Goal: Information Seeking & Learning: Learn about a topic

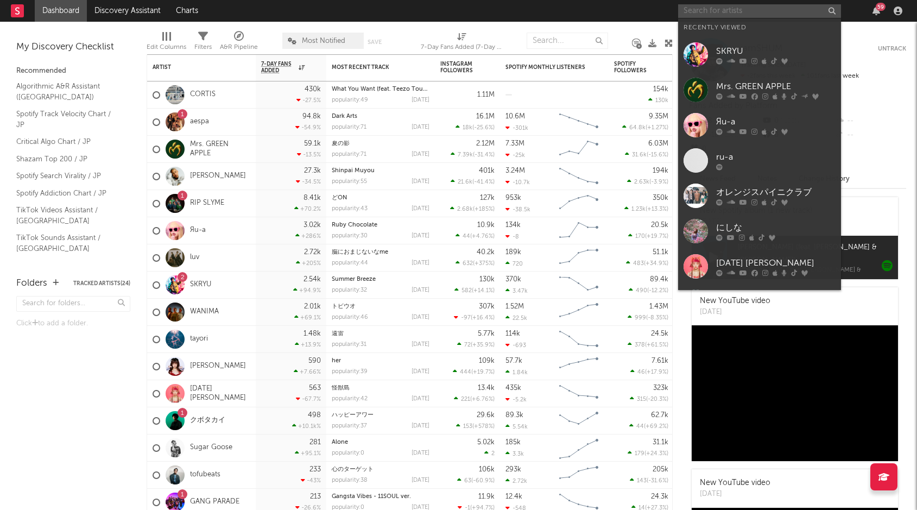
click at [712, 12] on input "text" at bounding box center [759, 11] width 163 height 14
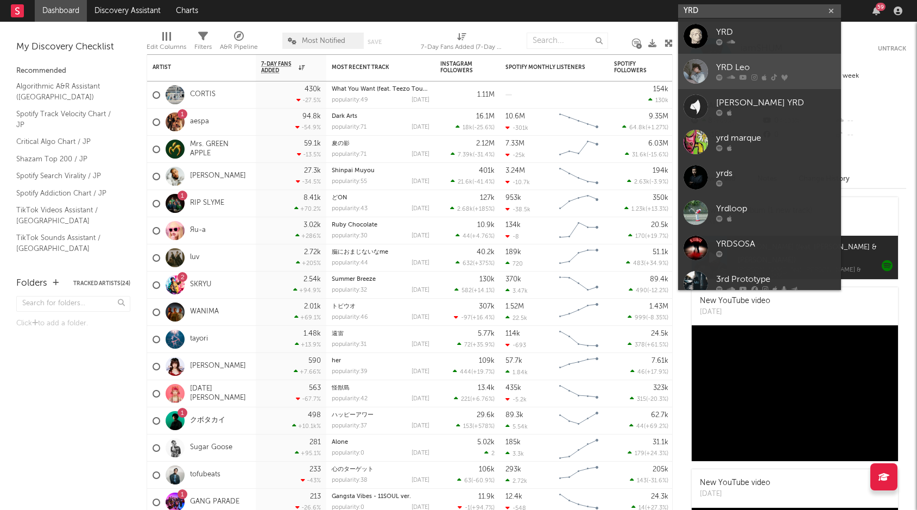
type input "YRD"
click at [757, 66] on div "YRD Leo" at bounding box center [775, 67] width 119 height 13
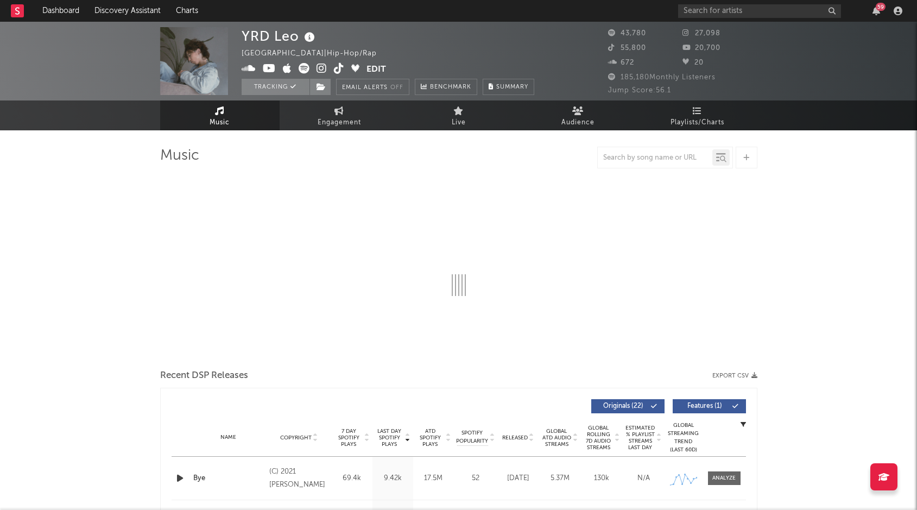
select select "6m"
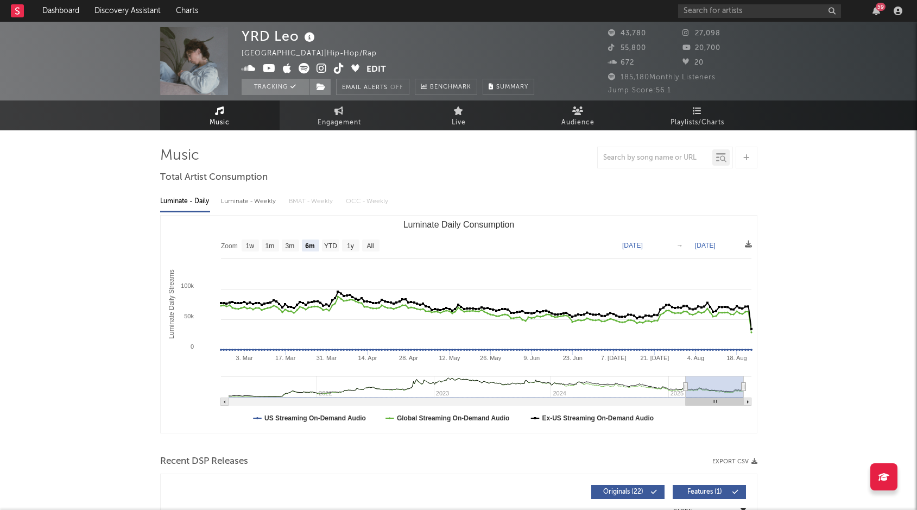
click at [302, 70] on icon at bounding box center [304, 68] width 11 height 11
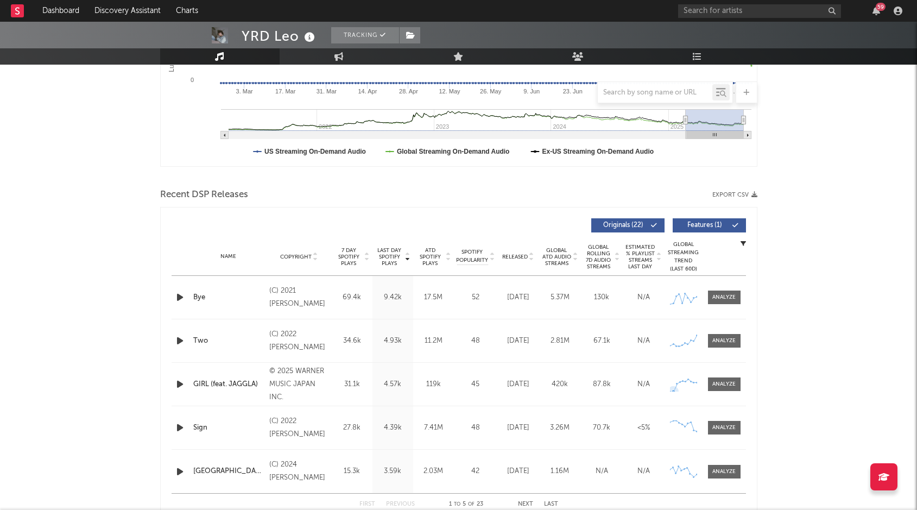
scroll to position [268, 0]
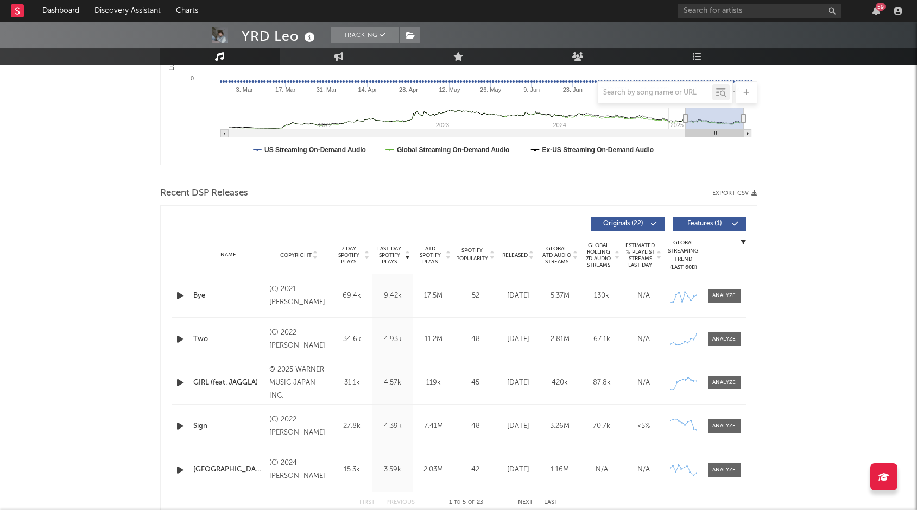
click at [732, 222] on icon at bounding box center [735, 223] width 7 height 7
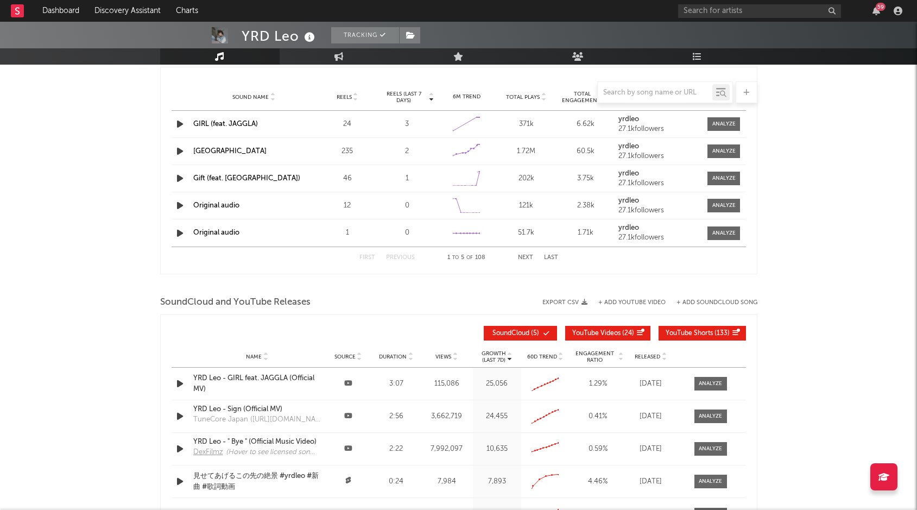
scroll to position [905, 0]
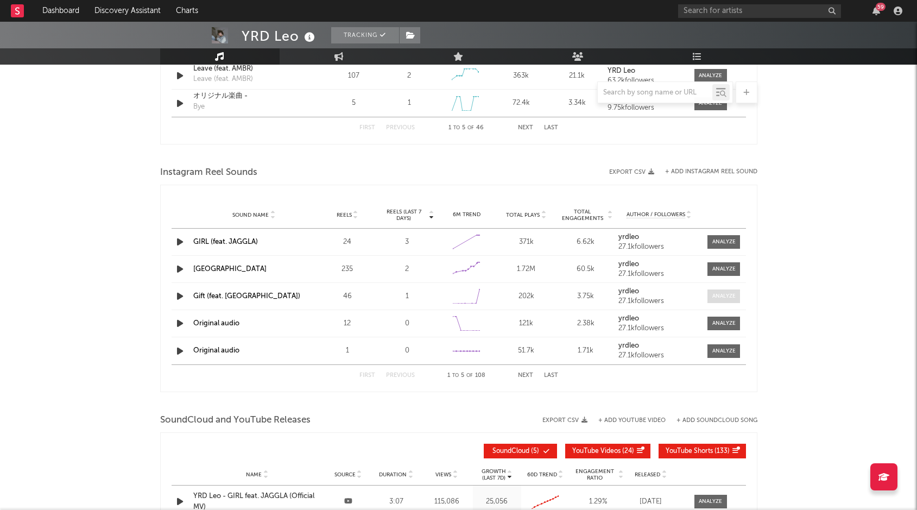
click at [710, 295] on span at bounding box center [723, 296] width 33 height 14
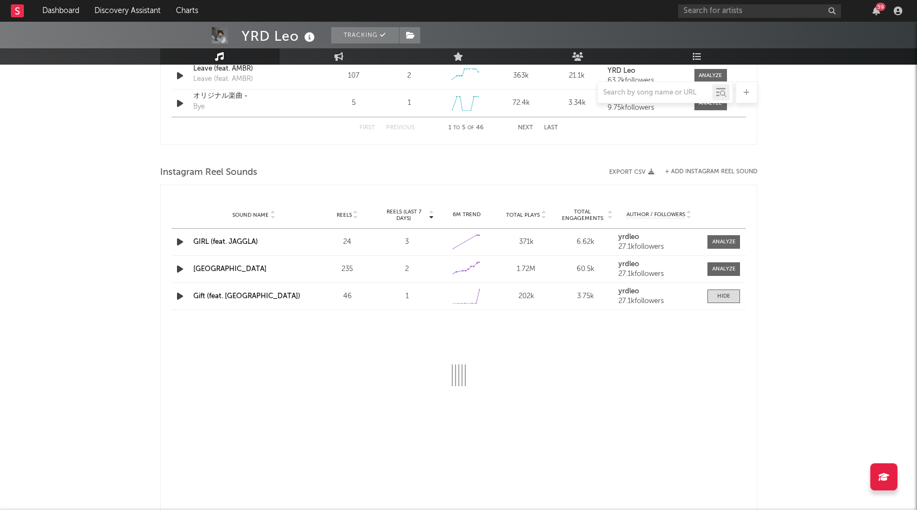
select select "6m"
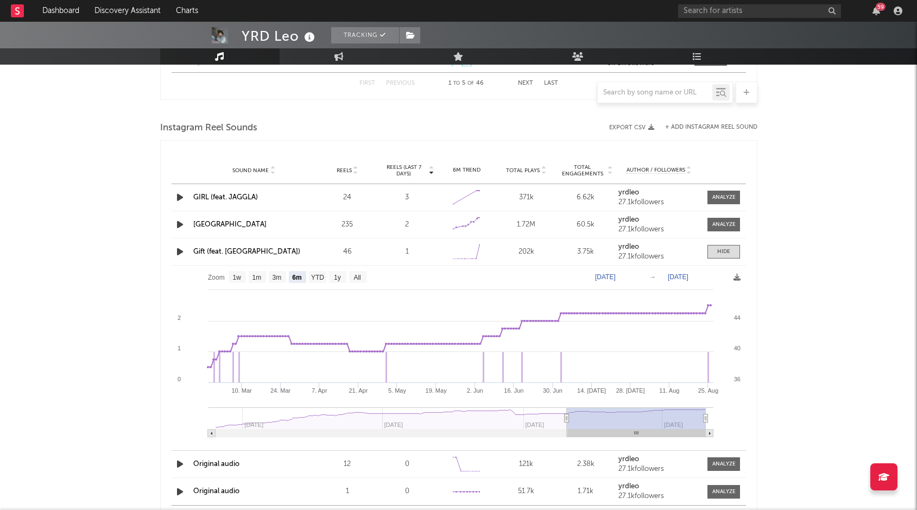
scroll to position [984, 0]
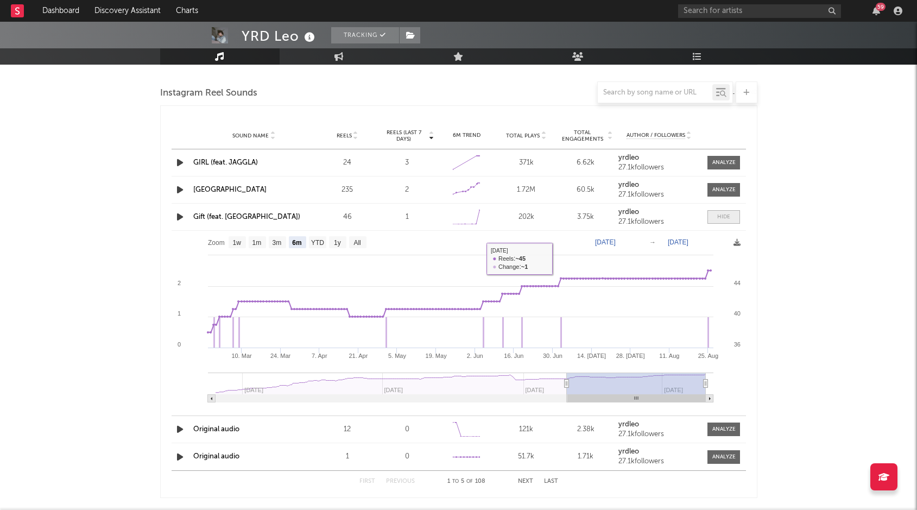
click at [718, 218] on div at bounding box center [723, 217] width 13 height 8
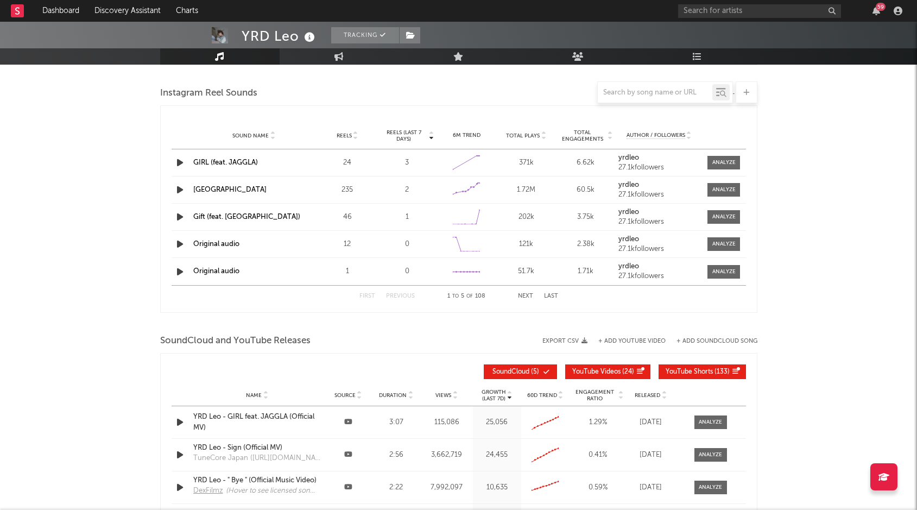
scroll to position [1152, 0]
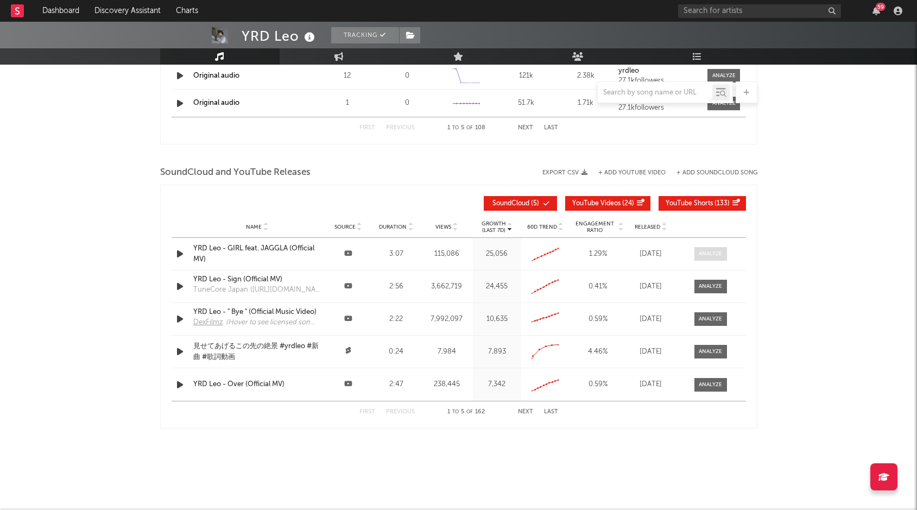
click at [711, 252] on div at bounding box center [710, 254] width 23 height 8
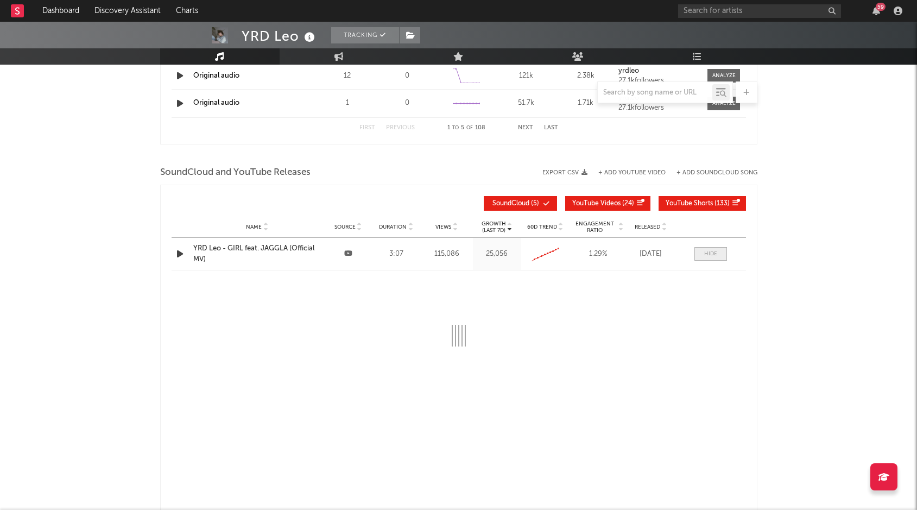
select select "All"
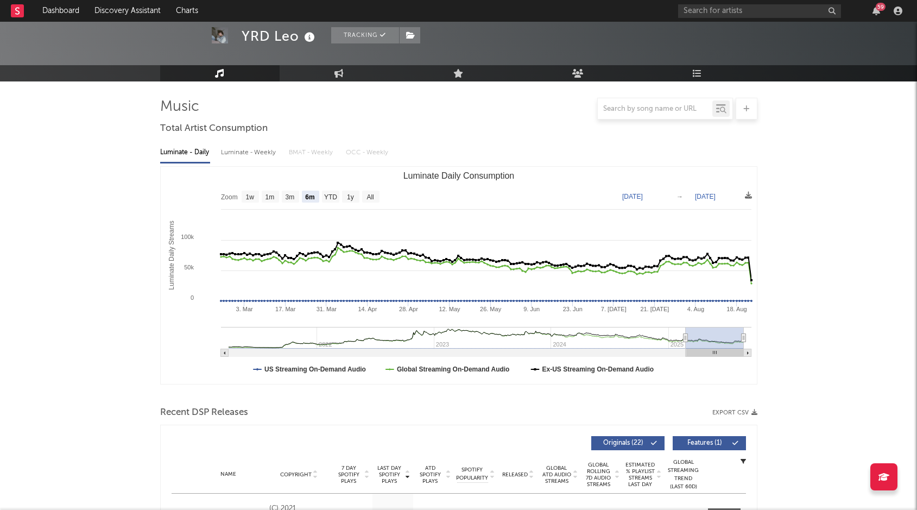
scroll to position [24, 0]
